Goal: Entertainment & Leisure: Consume media (video, audio)

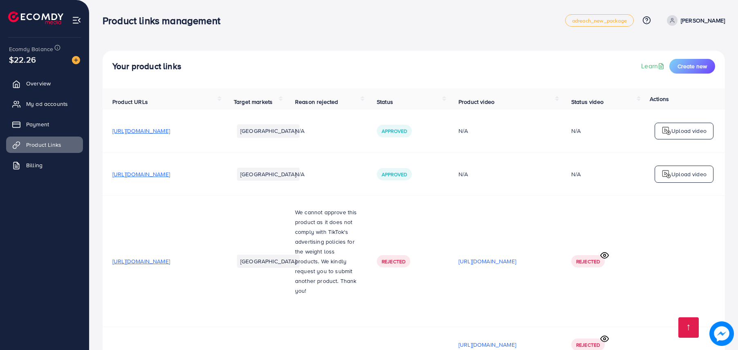
scroll to position [1308, 0]
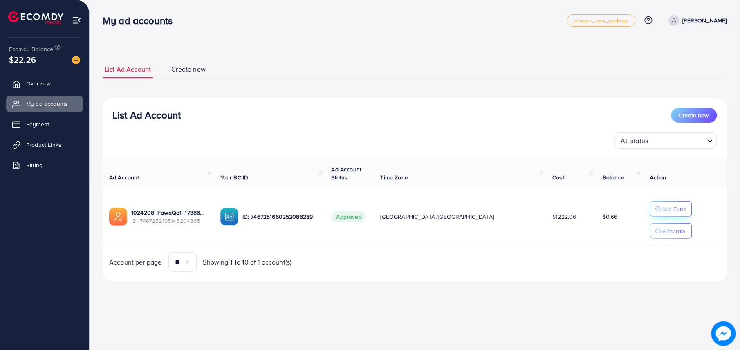
click at [662, 206] on p "Add Fund" at bounding box center [674, 209] width 25 height 10
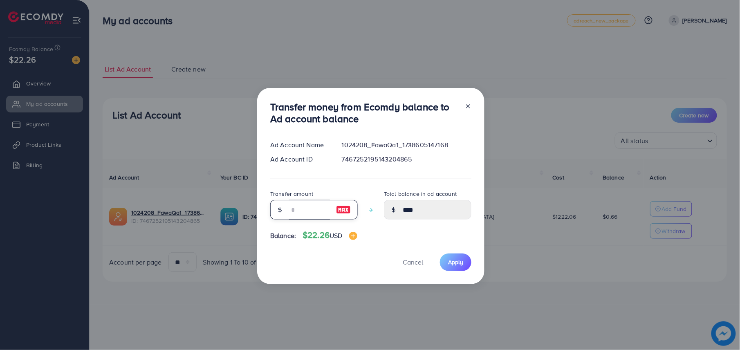
click at [324, 208] on input "number" at bounding box center [309, 210] width 41 height 20
type input "**"
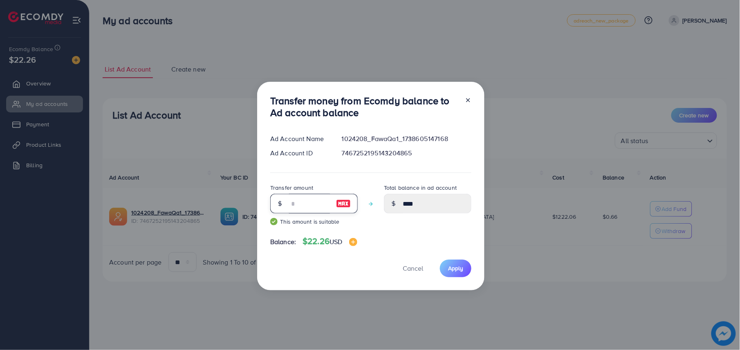
type input "*****"
type input "**"
click at [458, 266] on span "Apply" at bounding box center [455, 268] width 15 height 8
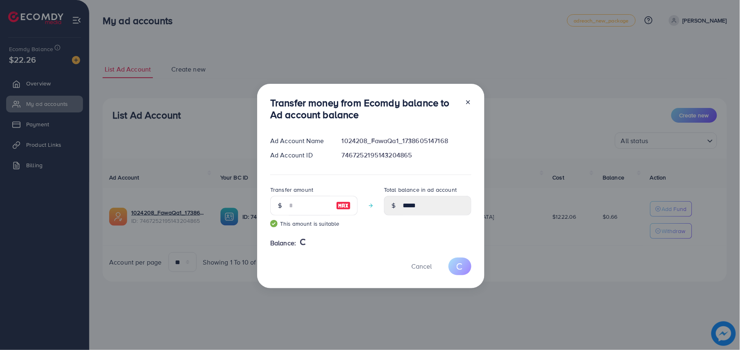
type input "****"
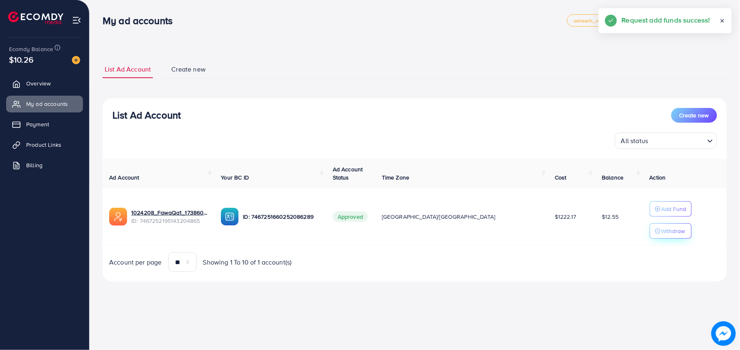
click at [650, 239] on button "Withdraw" at bounding box center [671, 231] width 42 height 16
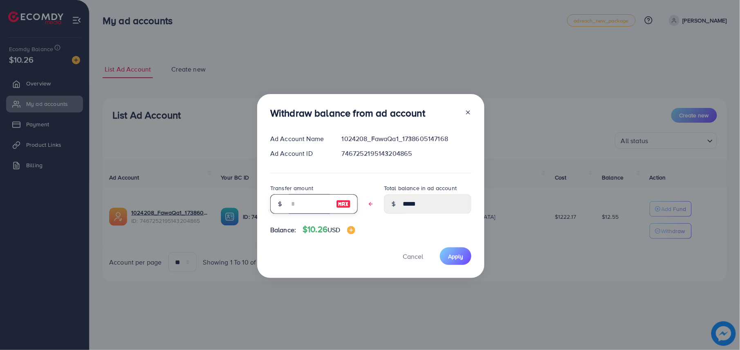
click at [311, 209] on input "text" at bounding box center [309, 204] width 41 height 20
type input "*"
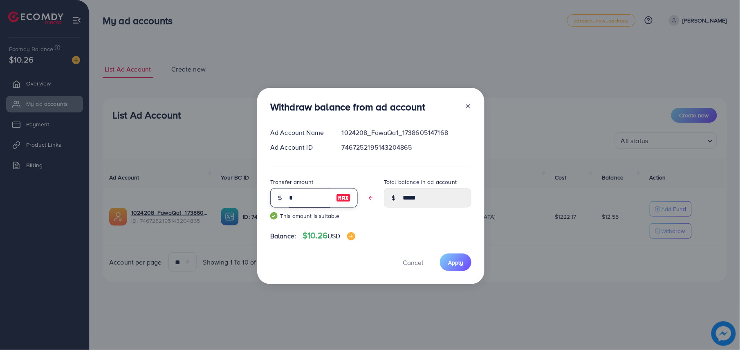
type input "*****"
type input "**"
type input "****"
type input "**"
click at [457, 262] on span "Apply" at bounding box center [455, 262] width 15 height 8
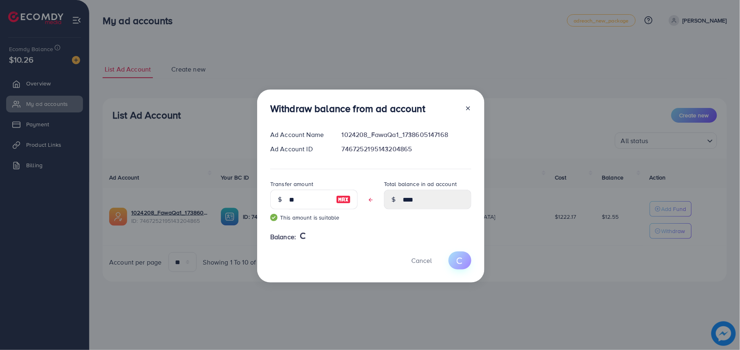
type input "*****"
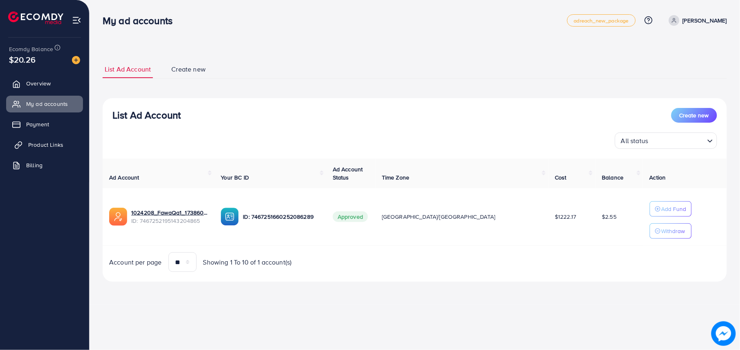
click at [54, 144] on span "Product Links" at bounding box center [45, 145] width 35 height 8
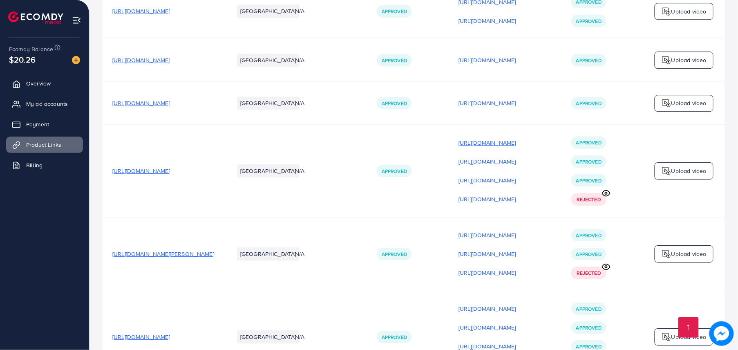
scroll to position [3052, 0]
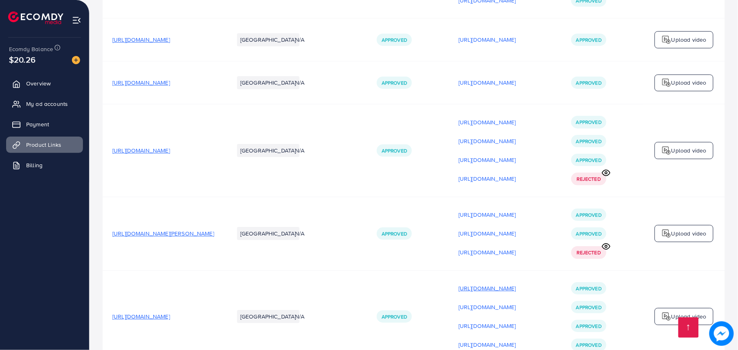
click at [516, 283] on p "[URL][DOMAIN_NAME]" at bounding box center [488, 288] width 58 height 10
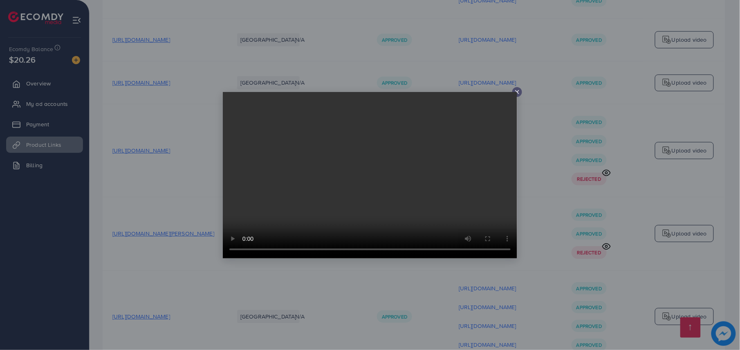
click at [547, 218] on div at bounding box center [370, 175] width 740 height 350
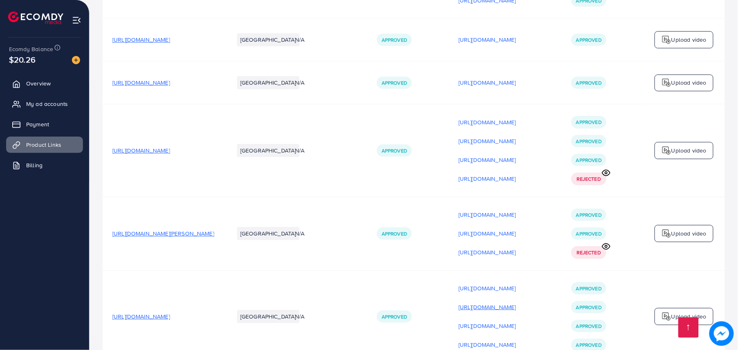
click at [516, 302] on p "[URL][DOMAIN_NAME]" at bounding box center [488, 307] width 58 height 10
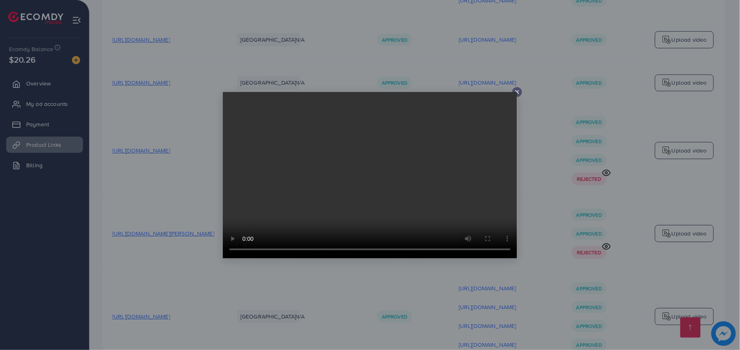
click at [555, 267] on div at bounding box center [370, 175] width 740 height 350
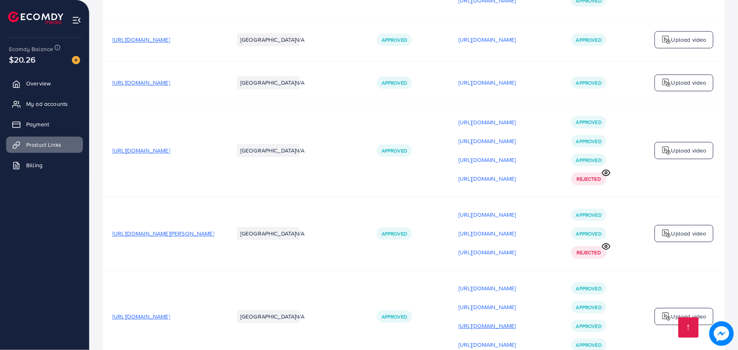
click at [516, 321] on p "[URL][DOMAIN_NAME]" at bounding box center [488, 326] width 58 height 10
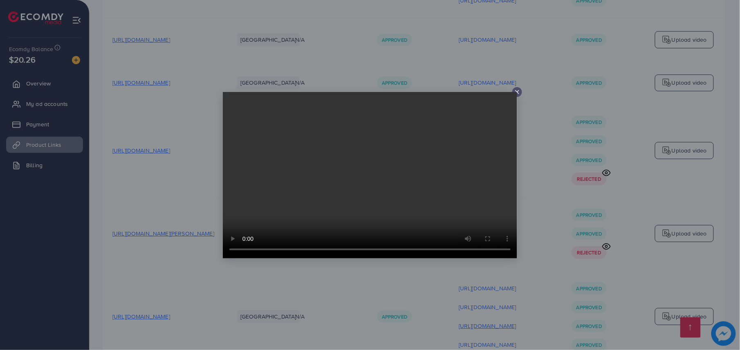
click at [549, 265] on div at bounding box center [370, 175] width 740 height 350
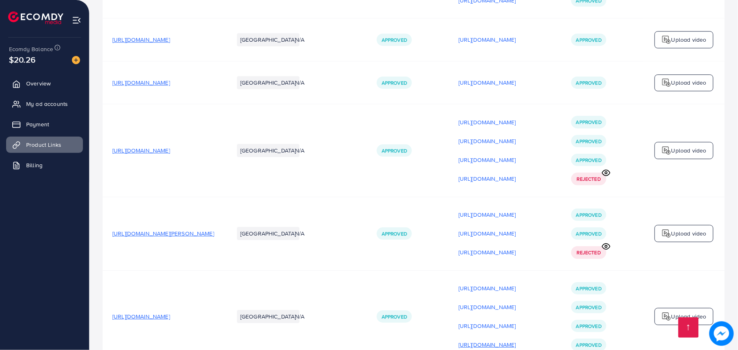
click at [516, 340] on p "[URL][DOMAIN_NAME]" at bounding box center [488, 345] width 58 height 10
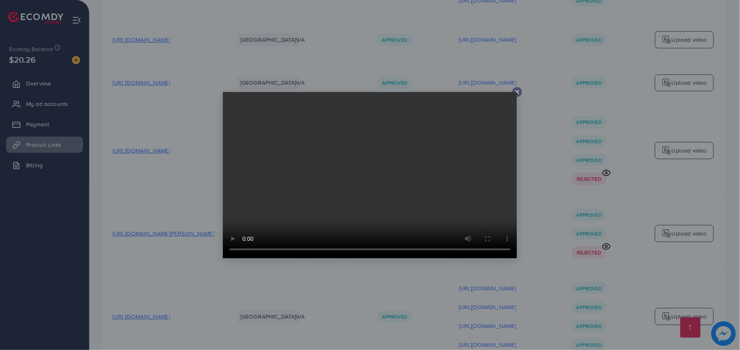
click at [556, 282] on div at bounding box center [370, 175] width 740 height 350
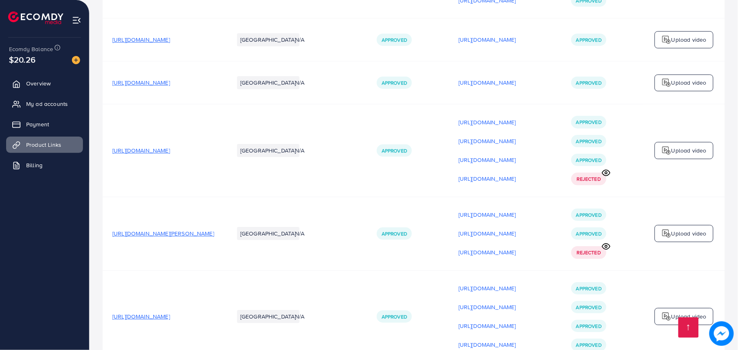
click at [516, 340] on p "[URL][DOMAIN_NAME]" at bounding box center [488, 345] width 58 height 10
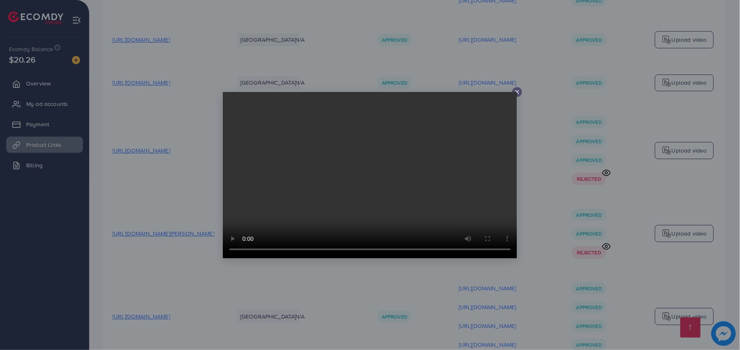
click at [556, 282] on div at bounding box center [370, 175] width 740 height 350
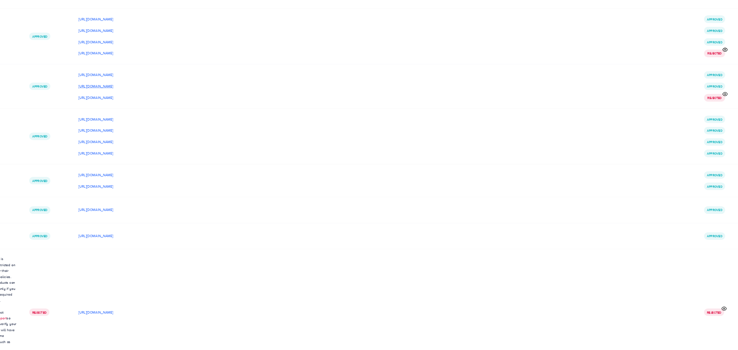
scroll to position [2985, 0]
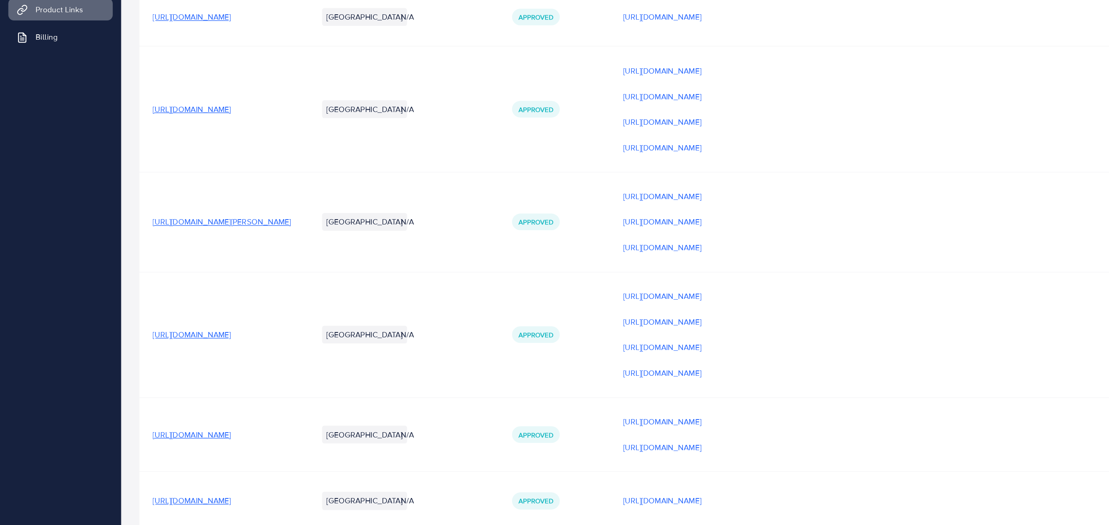
scroll to position [2961, 0]
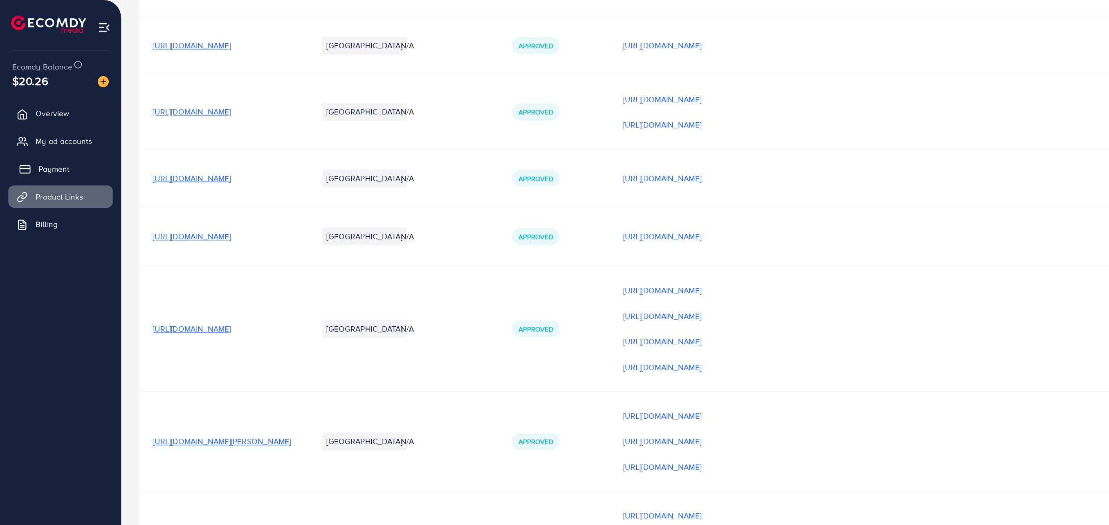
click at [58, 118] on link "Payment" at bounding box center [44, 124] width 77 height 16
click at [41, 247] on ul "Overview My ad accounts Payment Product Links Billing" at bounding box center [44, 277] width 89 height 411
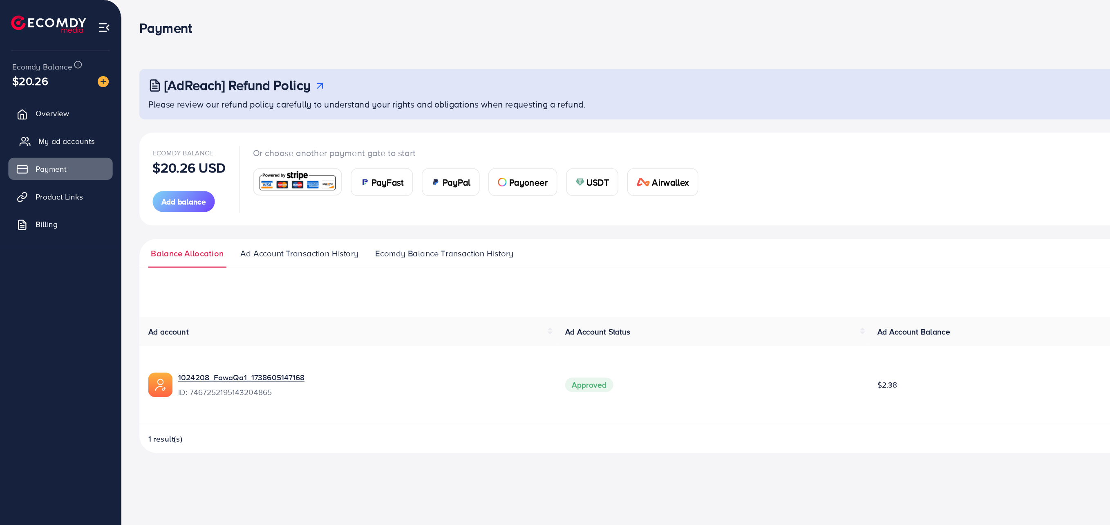
click at [40, 107] on span "My ad accounts" at bounding box center [49, 104] width 42 height 8
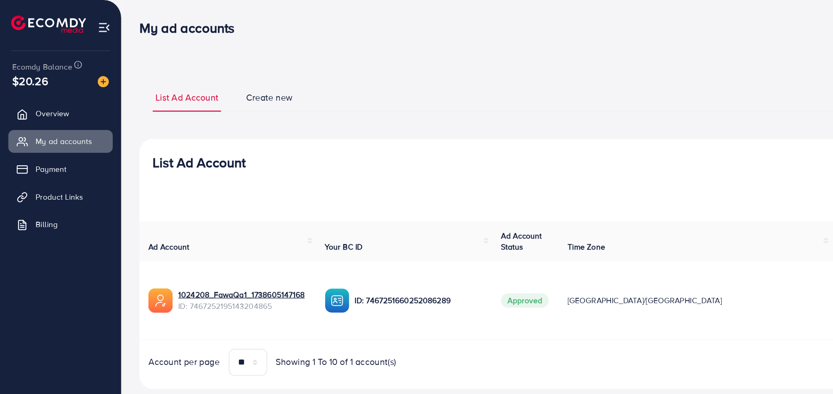
click at [323, 74] on ul "List Ad Account Create new" at bounding box center [461, 72] width 717 height 22
click at [46, 141] on span "Product Links" at bounding box center [45, 145] width 35 height 8
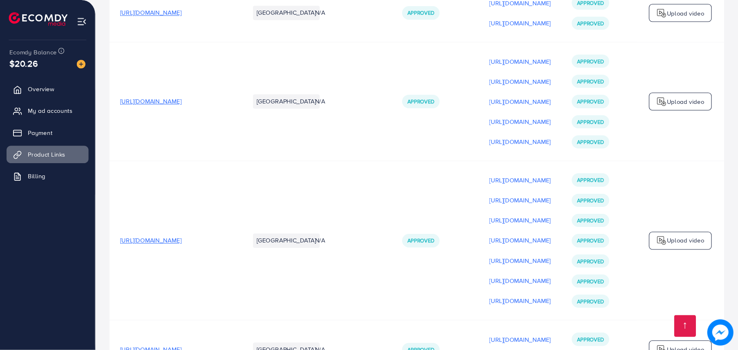
scroll to position [1065, 0]
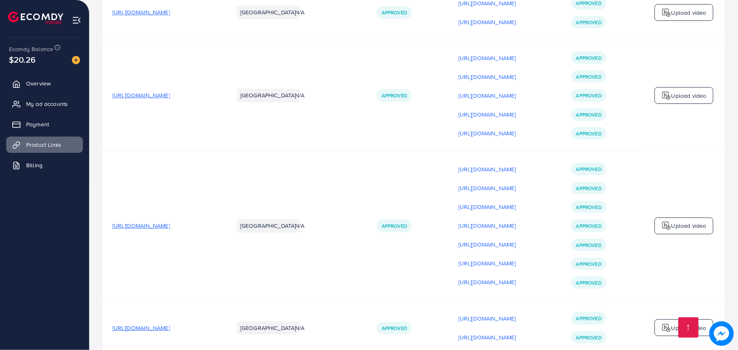
click at [64, 277] on ul "Overview My ad accounts Payment Product Links Billing" at bounding box center [44, 190] width 89 height 236
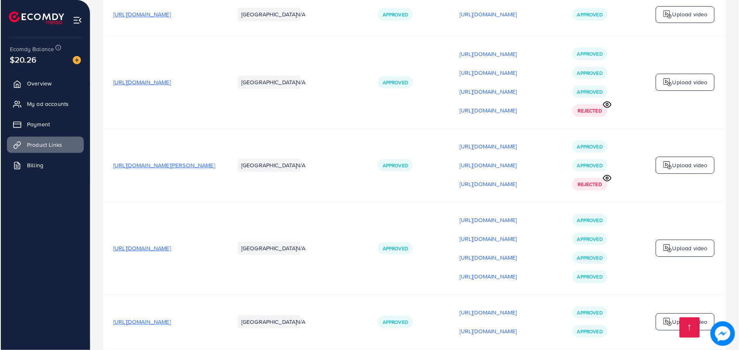
scroll to position [3101, 0]
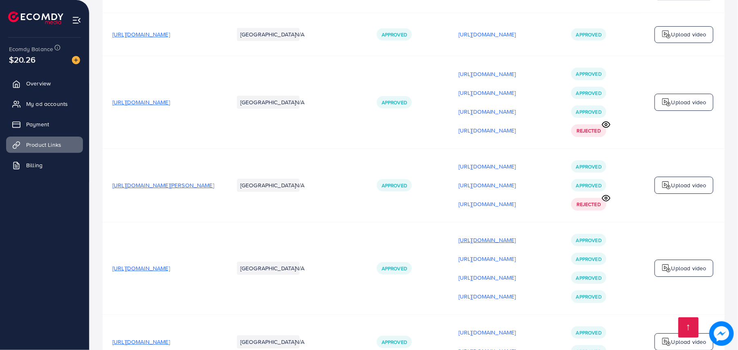
click at [491, 235] on p "[URL][DOMAIN_NAME]" at bounding box center [488, 240] width 58 height 10
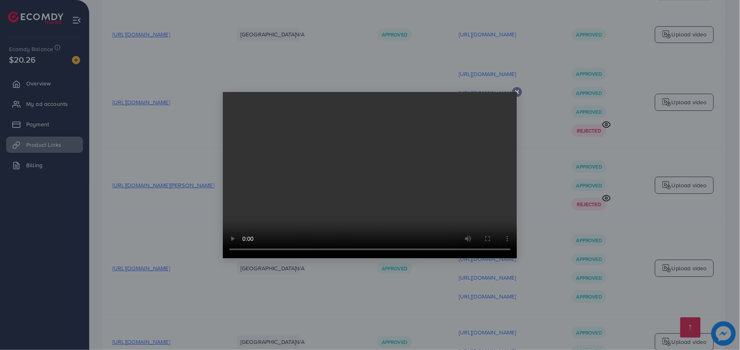
click at [547, 154] on div at bounding box center [370, 175] width 740 height 350
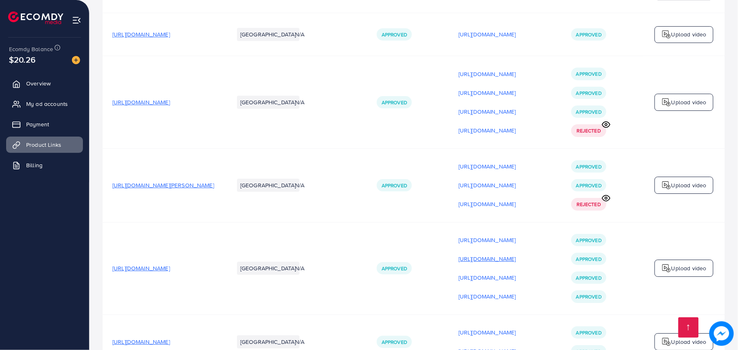
click at [516, 254] on p "[URL][DOMAIN_NAME]" at bounding box center [488, 259] width 58 height 10
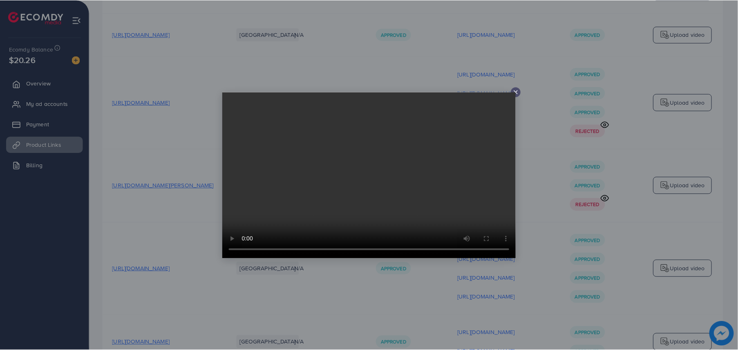
scroll to position [0, 0]
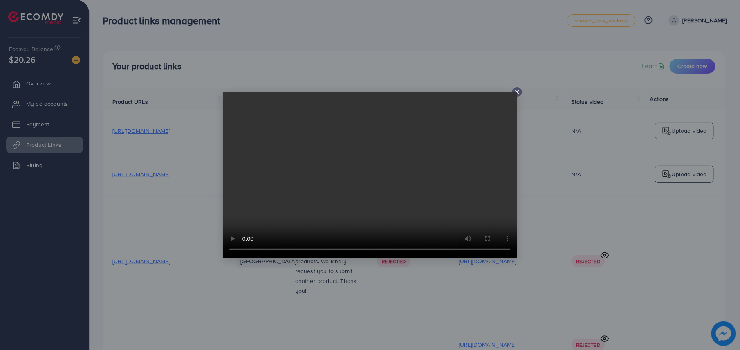
click at [560, 211] on div at bounding box center [370, 175] width 740 height 350
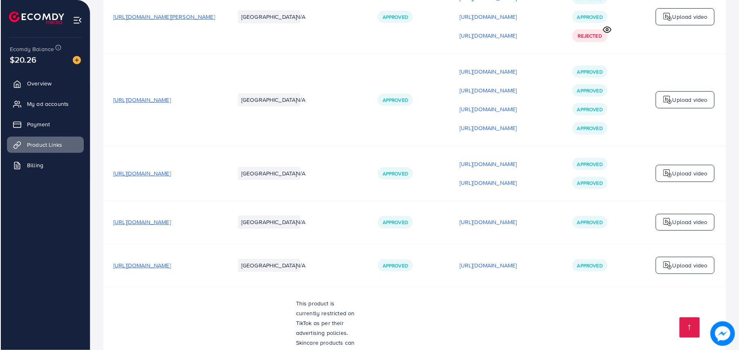
scroll to position [3249, 0]
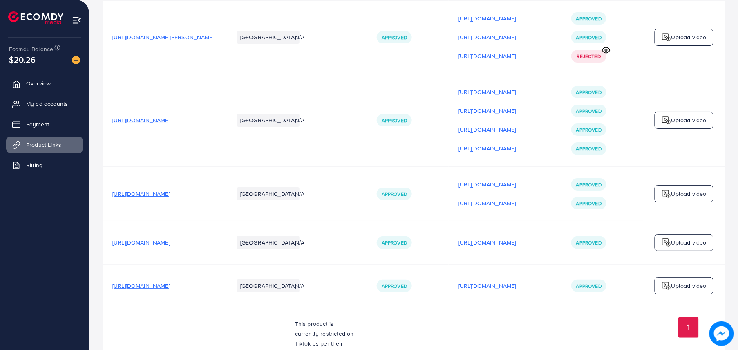
click at [509, 125] on p "[URL][DOMAIN_NAME]" at bounding box center [488, 130] width 58 height 10
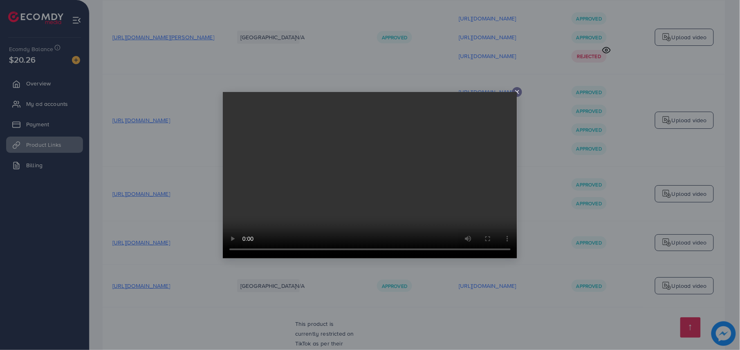
click at [517, 94] on video at bounding box center [370, 175] width 294 height 166
click at [514, 97] on video at bounding box center [370, 175] width 294 height 166
click at [520, 89] on icon at bounding box center [517, 92] width 7 height 7
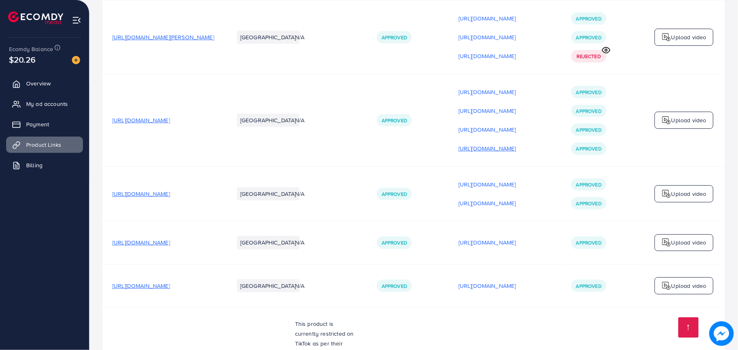
click at [516, 144] on p "[URL][DOMAIN_NAME]" at bounding box center [488, 149] width 58 height 10
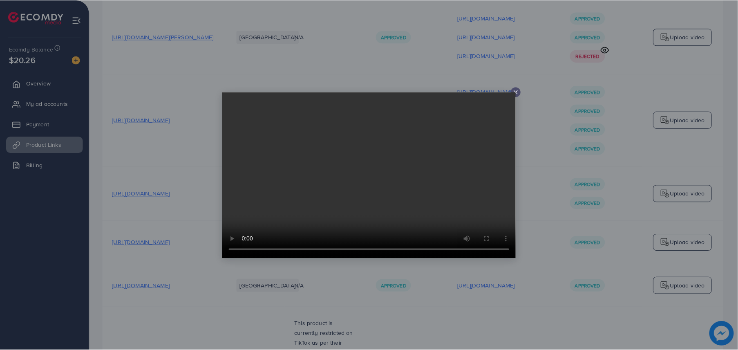
scroll to position [0, 0]
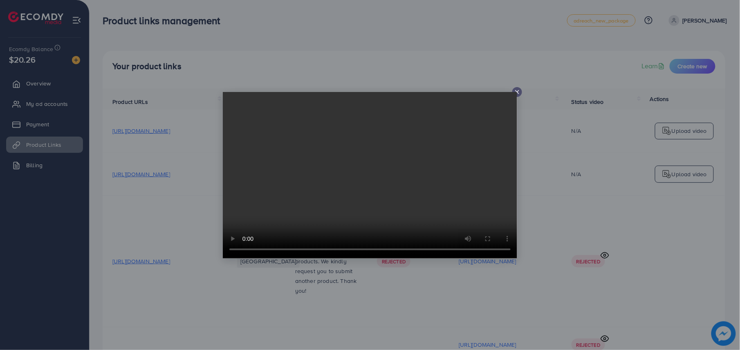
click at [518, 92] on line at bounding box center [517, 91] width 3 height 3
